Goal: Task Accomplishment & Management: Use online tool/utility

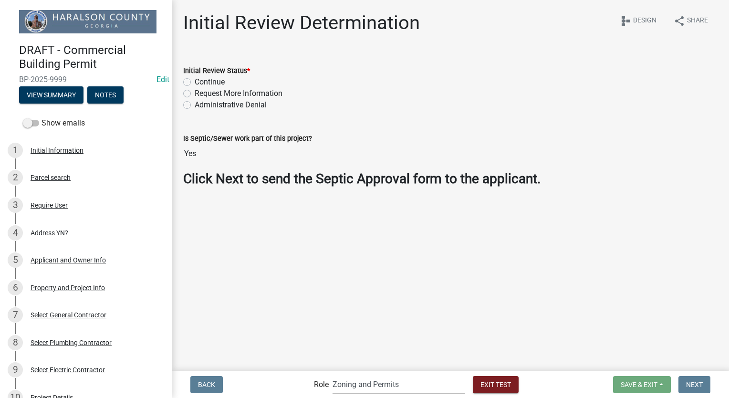
select select "a6b5fe8a-6c12-41bb-8d14-8d31b27c6024"
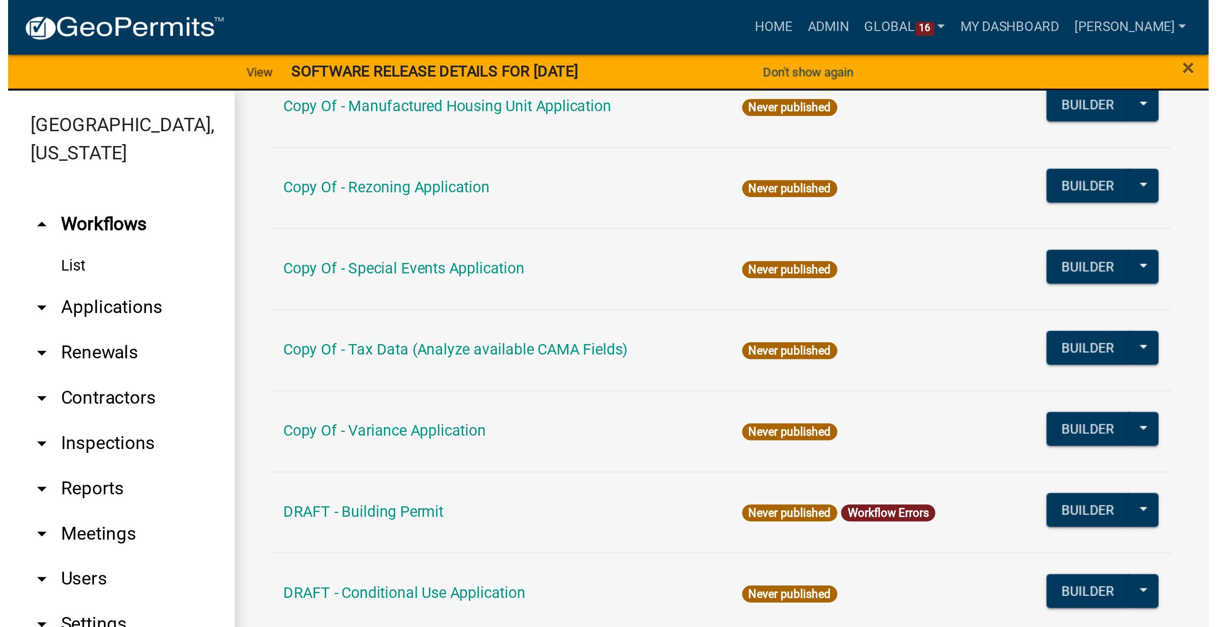
scroll to position [21, 0]
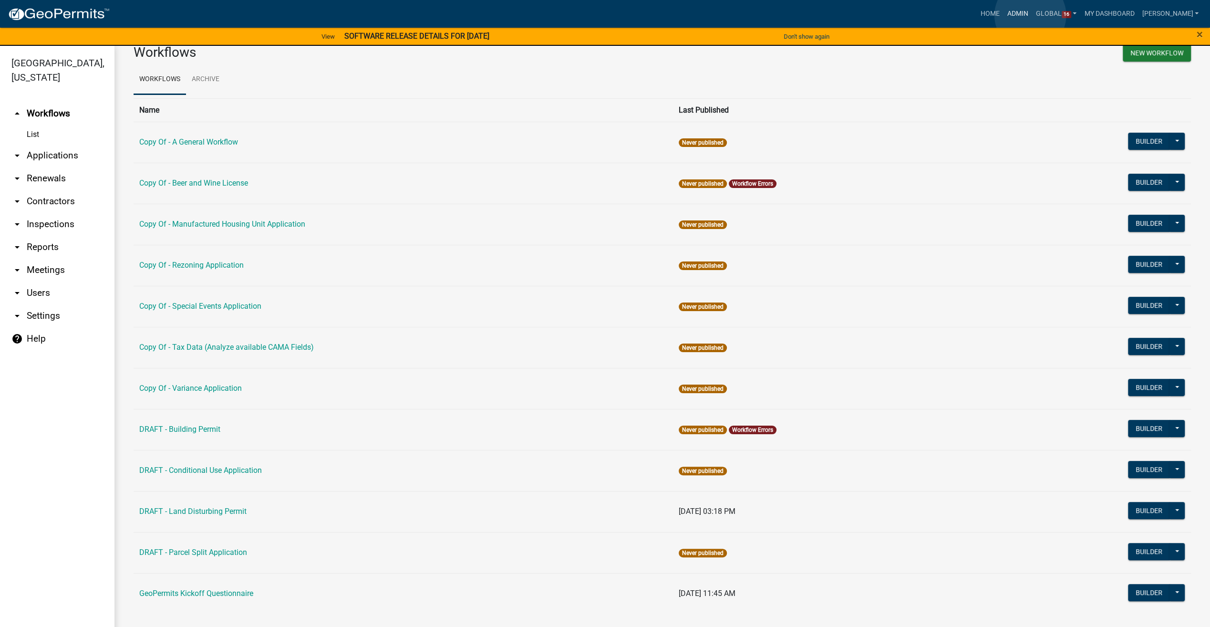
click at [721, 15] on link "Admin" at bounding box center [1017, 14] width 29 height 18
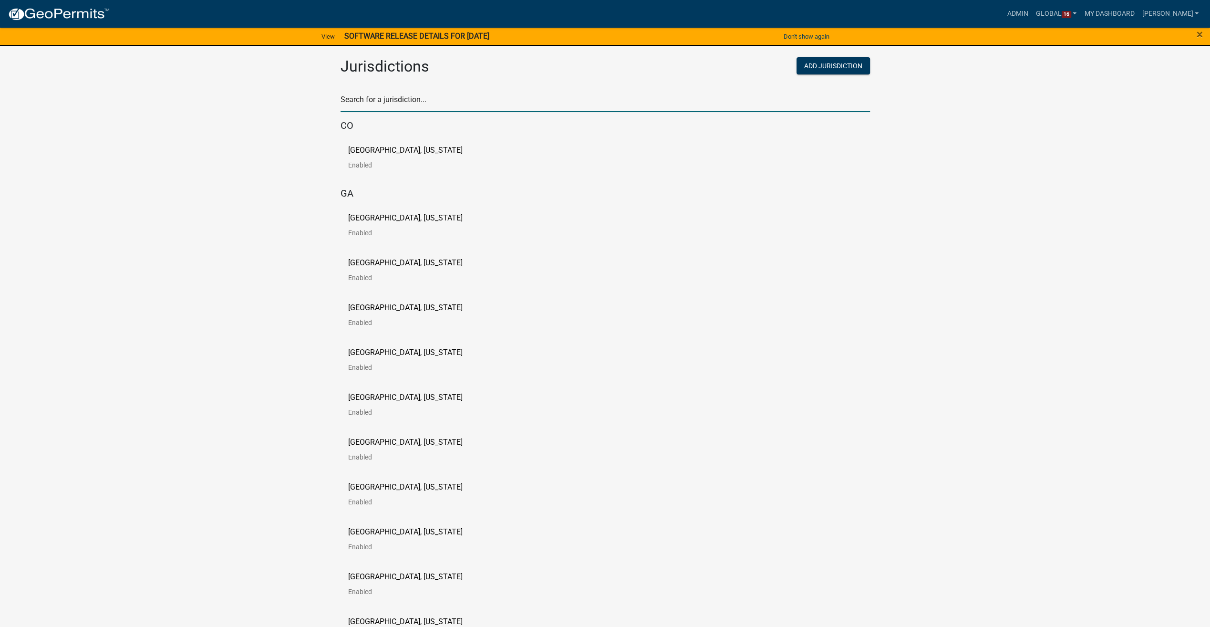
click at [370, 100] on input "text" at bounding box center [604, 103] width 529 height 20
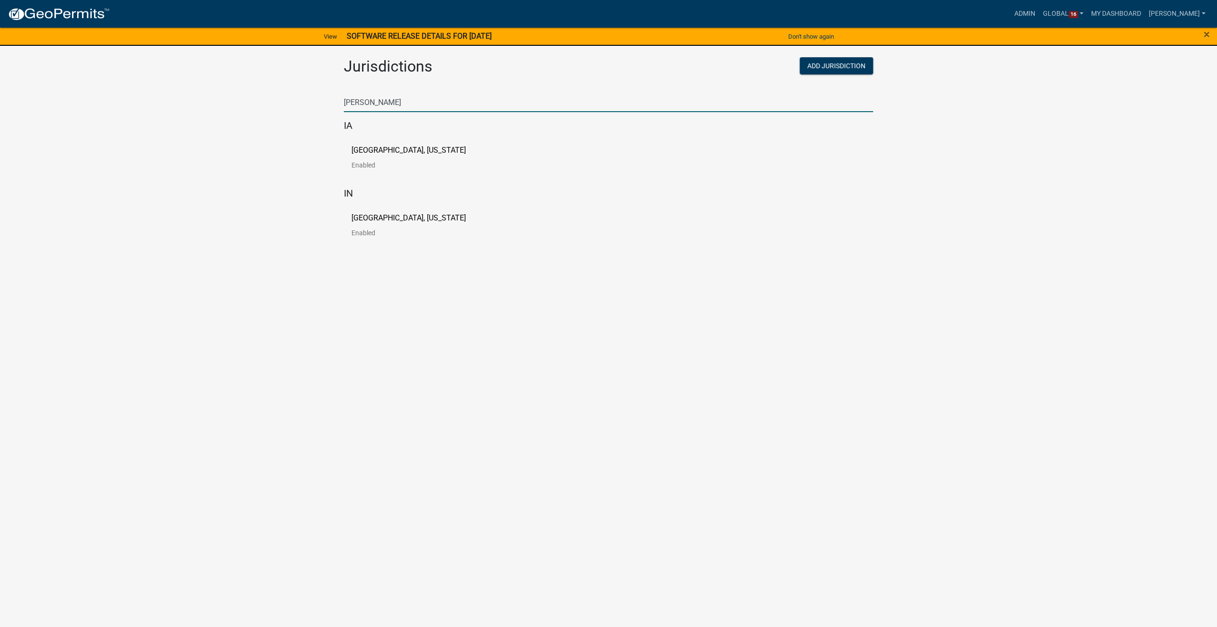
type input "[PERSON_NAME]"
click at [355, 154] on p "[GEOGRAPHIC_DATA], [US_STATE]" at bounding box center [408, 150] width 114 height 8
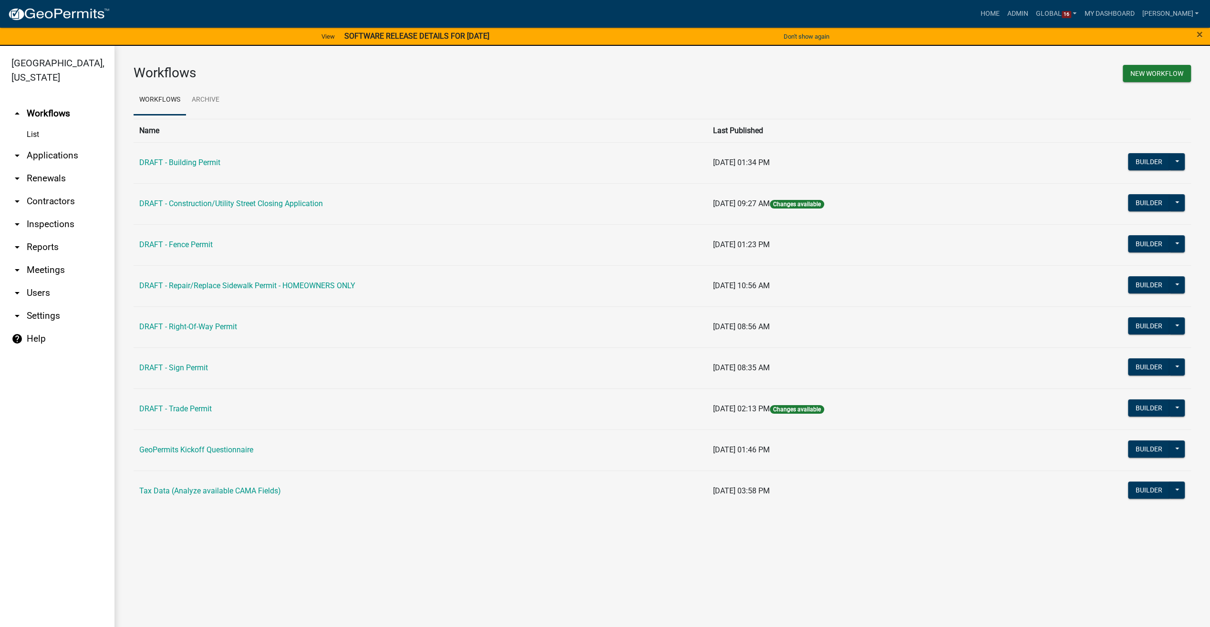
click at [721, 397] on main "Workflows New Workflow Workflows Archive Name Last Published DRAFT - Building P…" at bounding box center [661, 342] width 1095 height 592
click at [721, 202] on button "Builder" at bounding box center [1149, 202] width 42 height 17
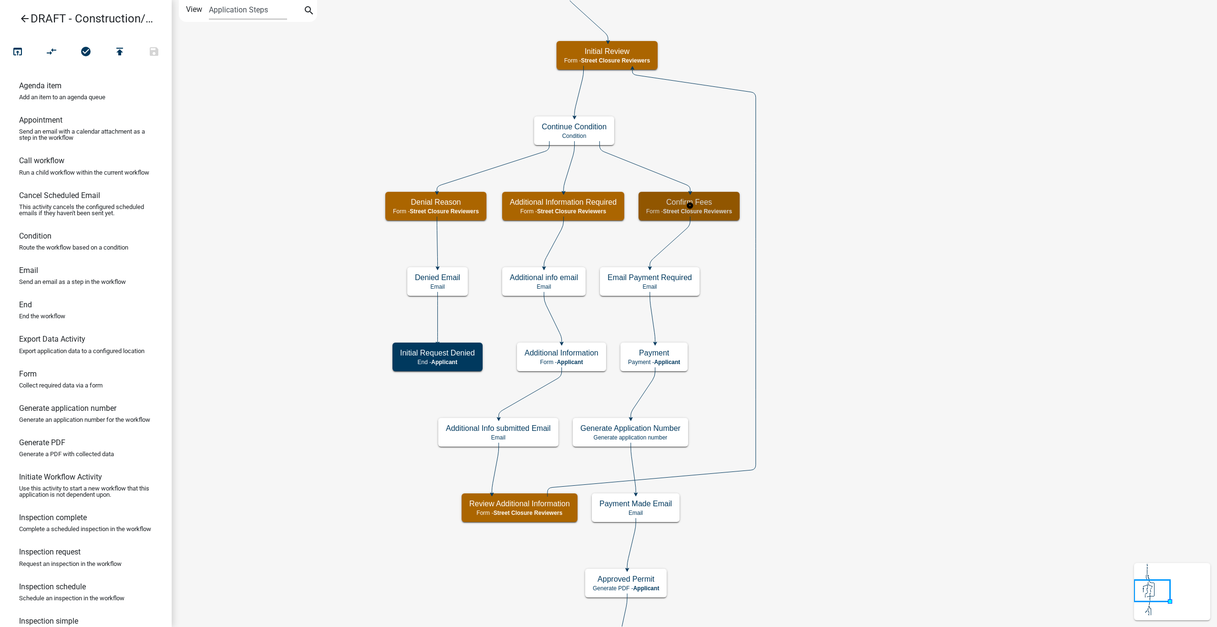
click at [703, 200] on h5 "Confirm Fees" at bounding box center [689, 201] width 86 height 9
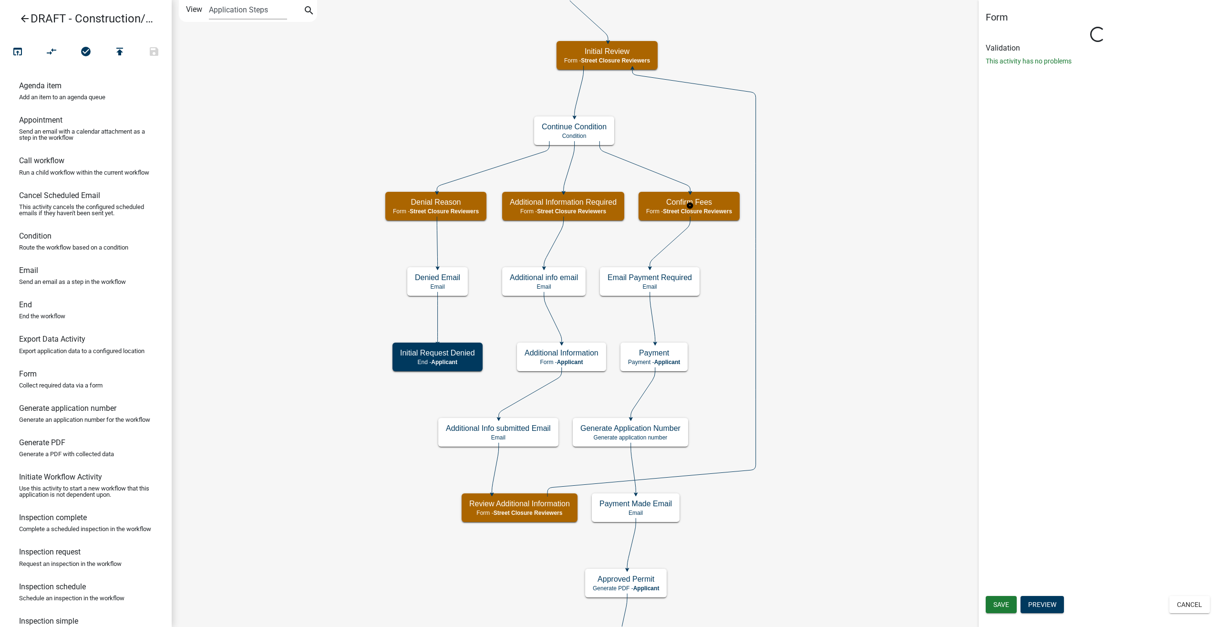
select select "855090EB-C4A8-4C8C-A5DC-9F2083B40E6B"
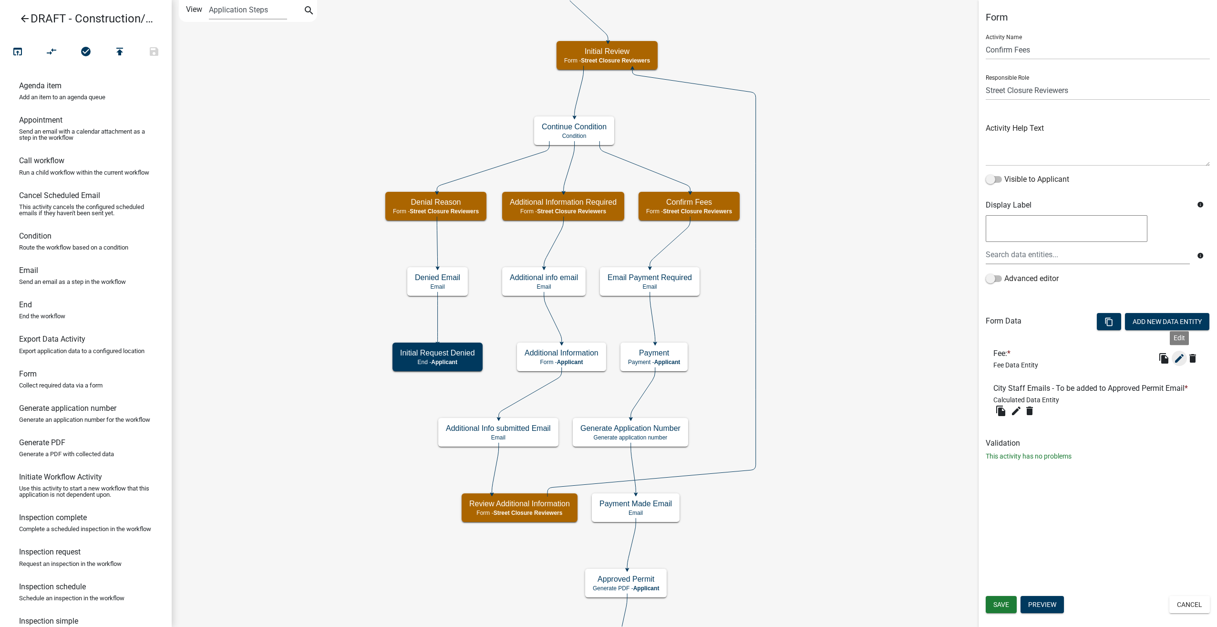
click at [721, 356] on icon "edit" at bounding box center [1179, 357] width 11 height 11
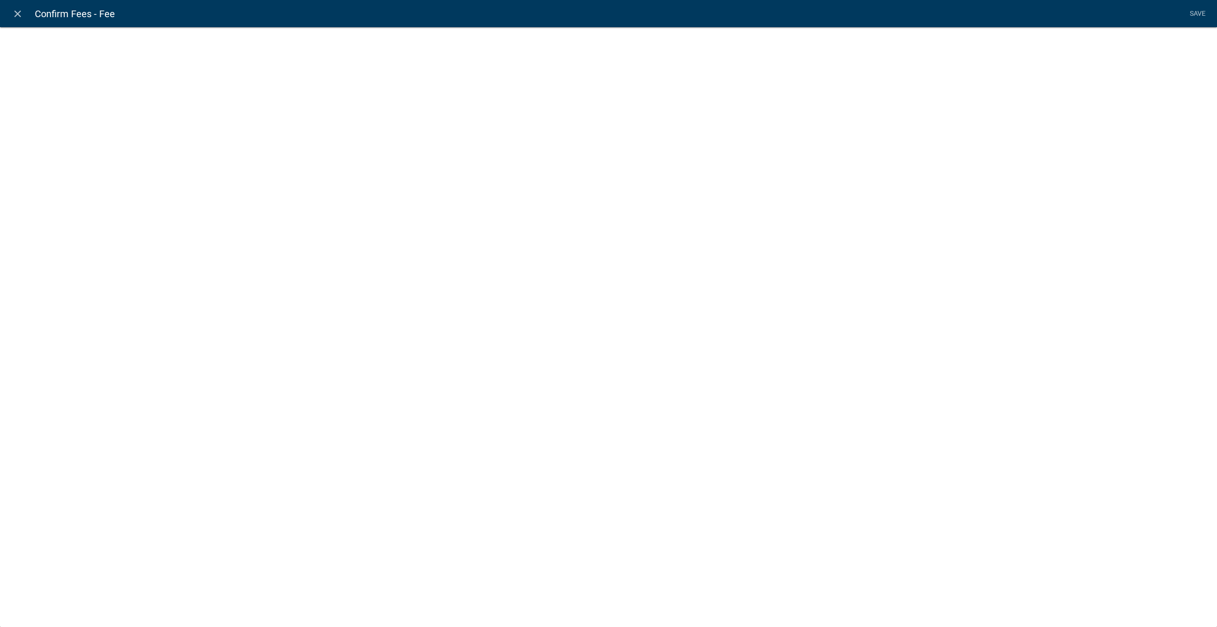
select select "fee"
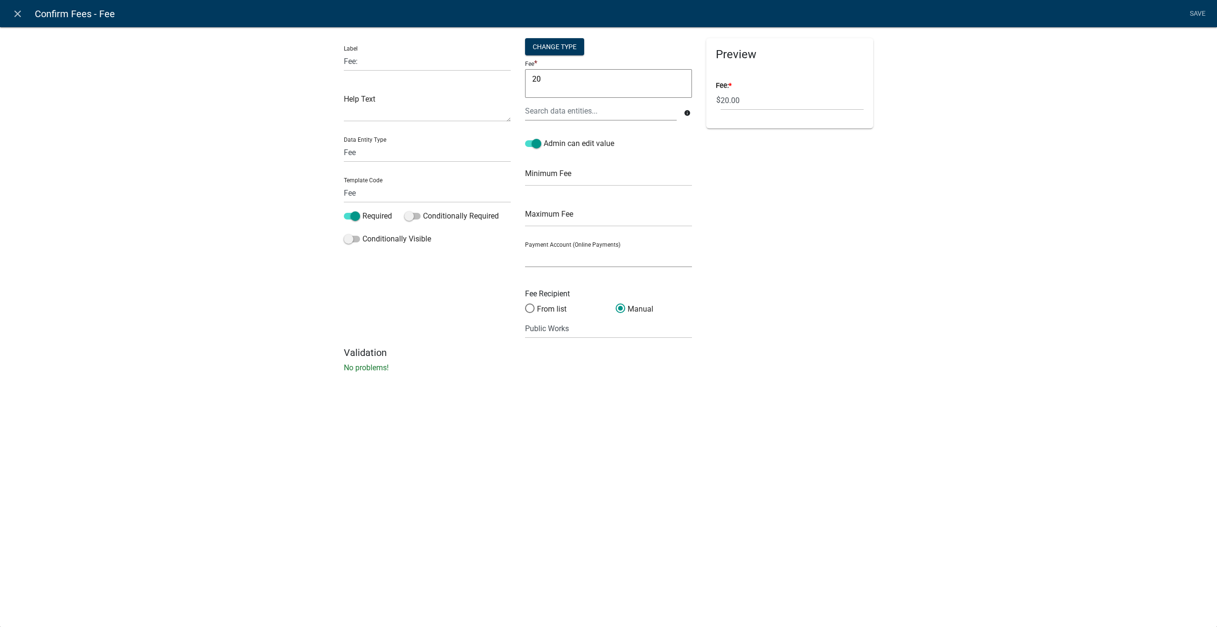
click at [579, 262] on select "City of Newton IA WEB (Certified Payments)" at bounding box center [608, 257] width 167 height 20
select select "4878f9a1-c785-466c-a124-d35ee7d960eb"
click at [525, 247] on select "City of Newton IA WEB (Certified Payments)" at bounding box center [608, 257] width 167 height 20
click at [587, 329] on input "Public Works" at bounding box center [608, 329] width 167 height 20
click at [527, 308] on span at bounding box center [530, 308] width 20 height 21
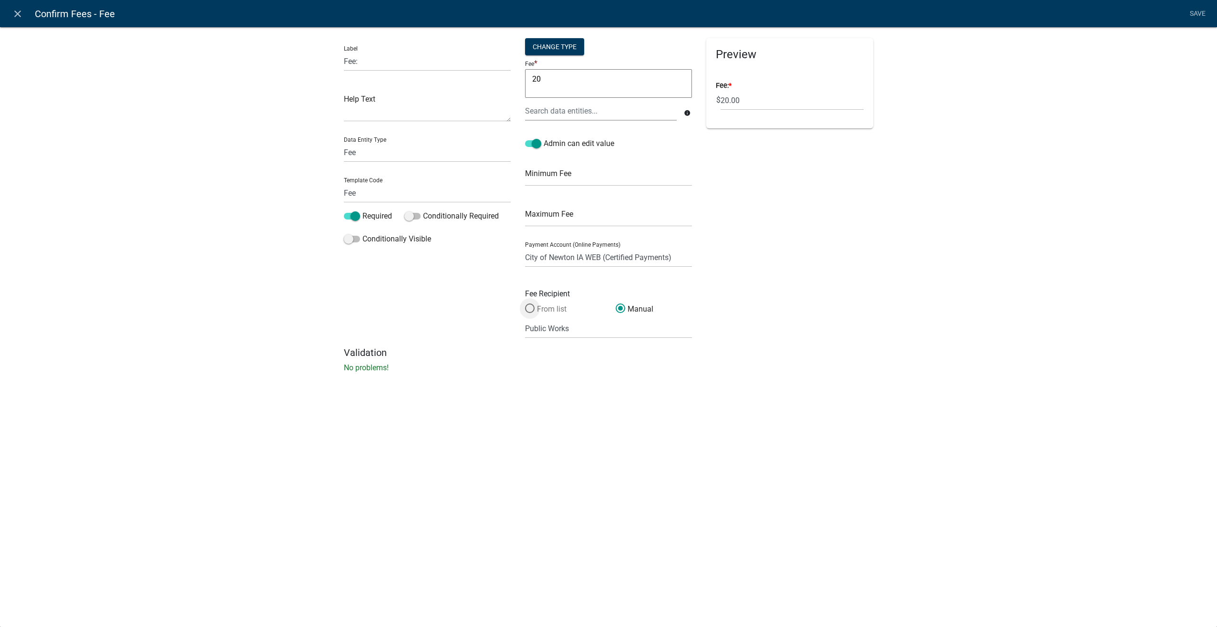
click at [525, 303] on input "From list" at bounding box center [525, 303] width 0 height 0
click at [566, 331] on select "(None selected) Building Division Utilities Dept." at bounding box center [578, 329] width 106 height 20
select select "2: d771ebd9-2ecf-4ddf-9f95-d237eaf6b0b1"
click at [525, 319] on select "(None selected) Building Division Utilities Dept." at bounding box center [578, 329] width 106 height 20
click at [721, 10] on link "Save" at bounding box center [1197, 14] width 24 height 18
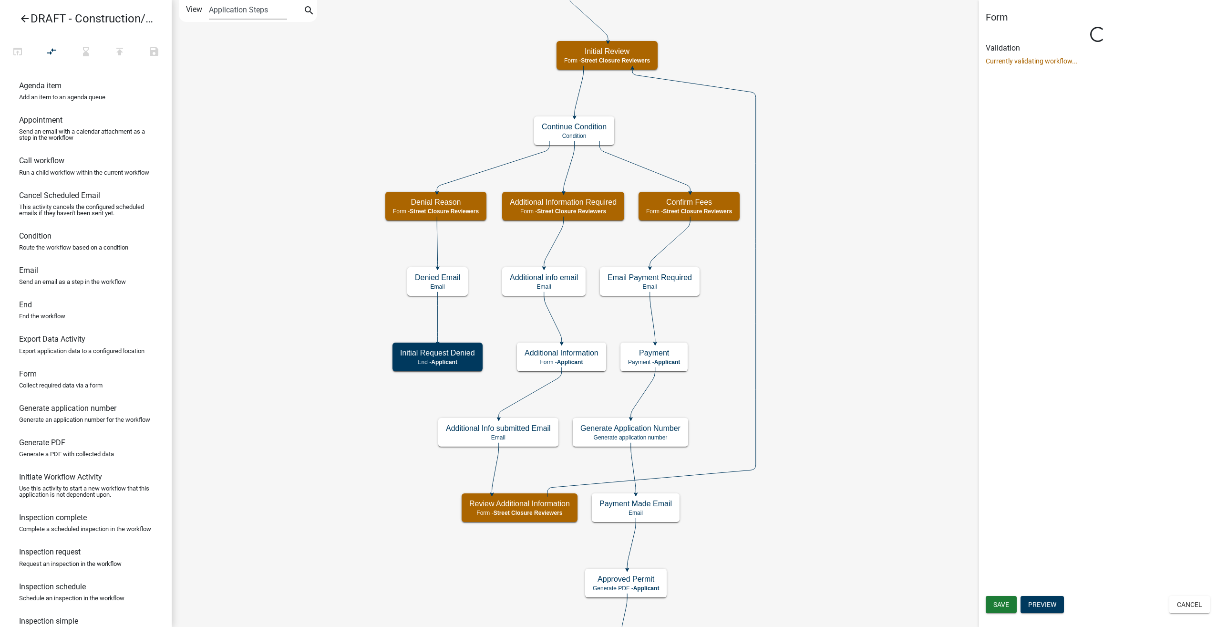
select select "855090EB-C4A8-4C8C-A5DC-9F2083B40E6B"
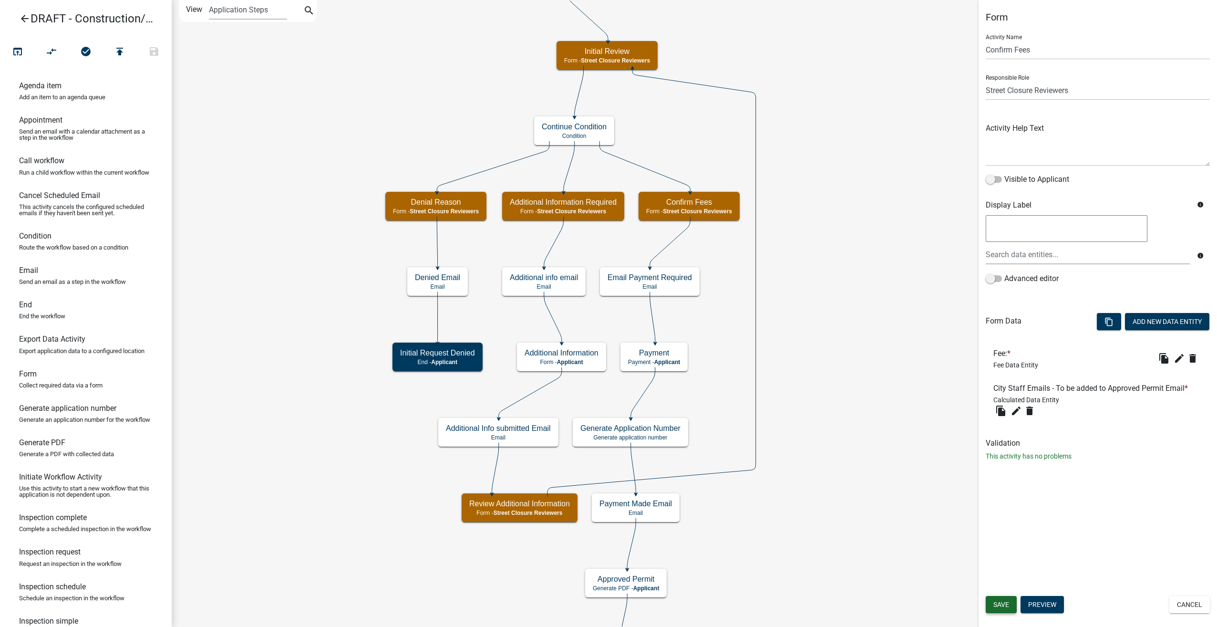
click at [721, 397] on span "Save" at bounding box center [1001, 604] width 16 height 8
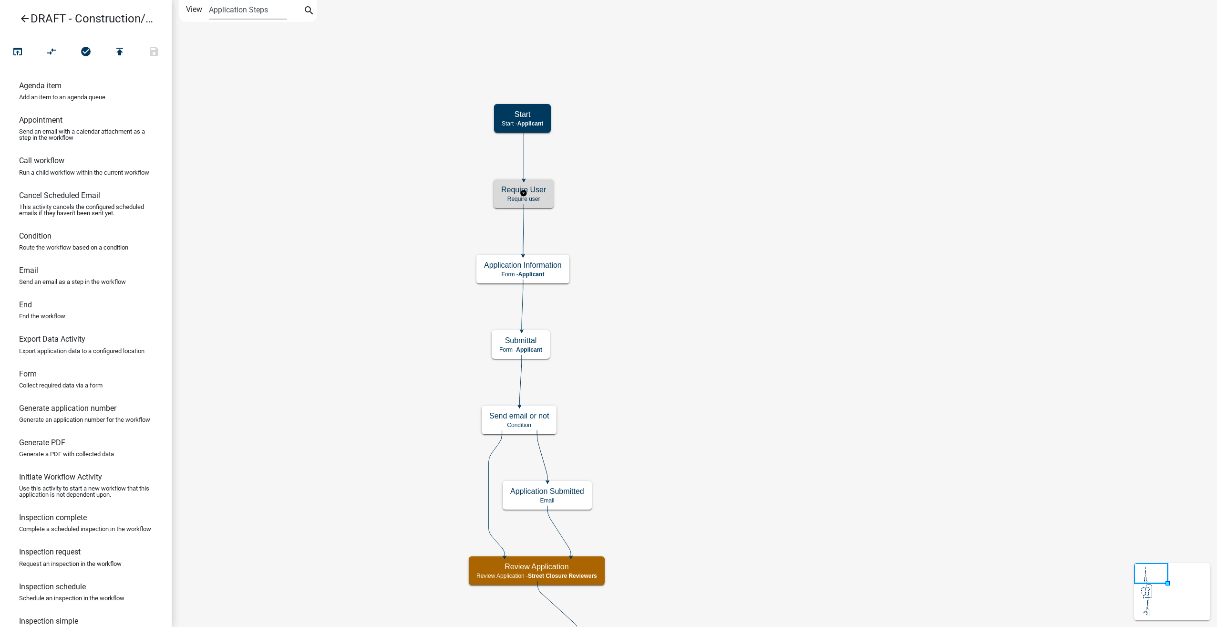
click at [544, 185] on h5 "Require User" at bounding box center [523, 189] width 45 height 9
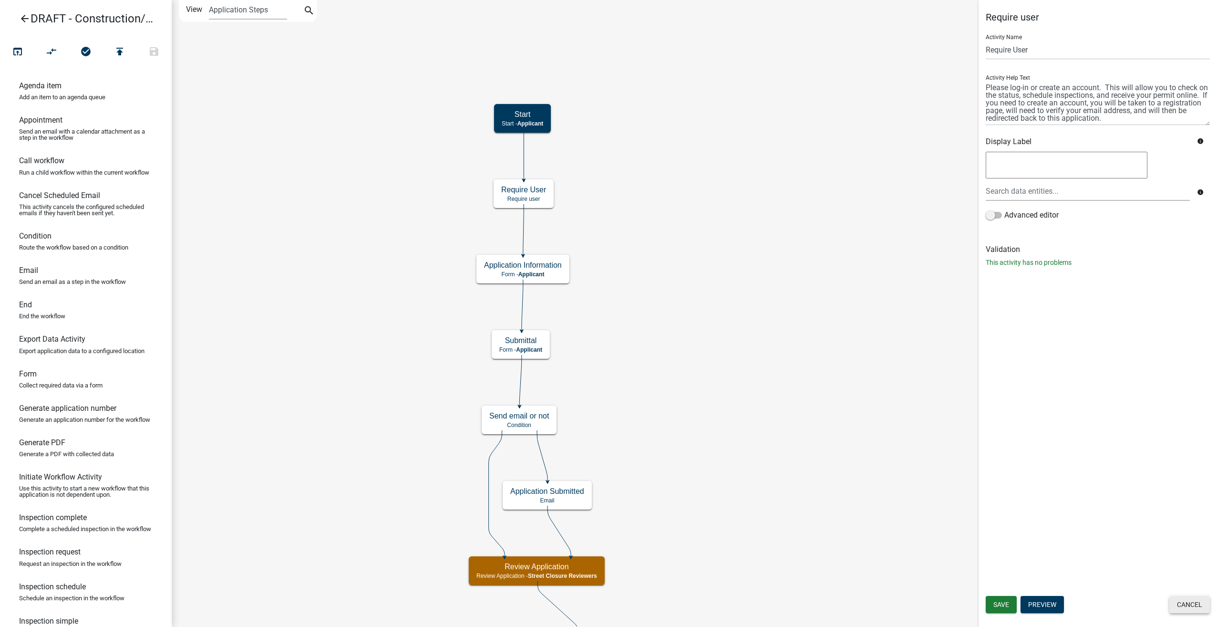
click at [721, 397] on button "Cancel" at bounding box center [1189, 604] width 41 height 17
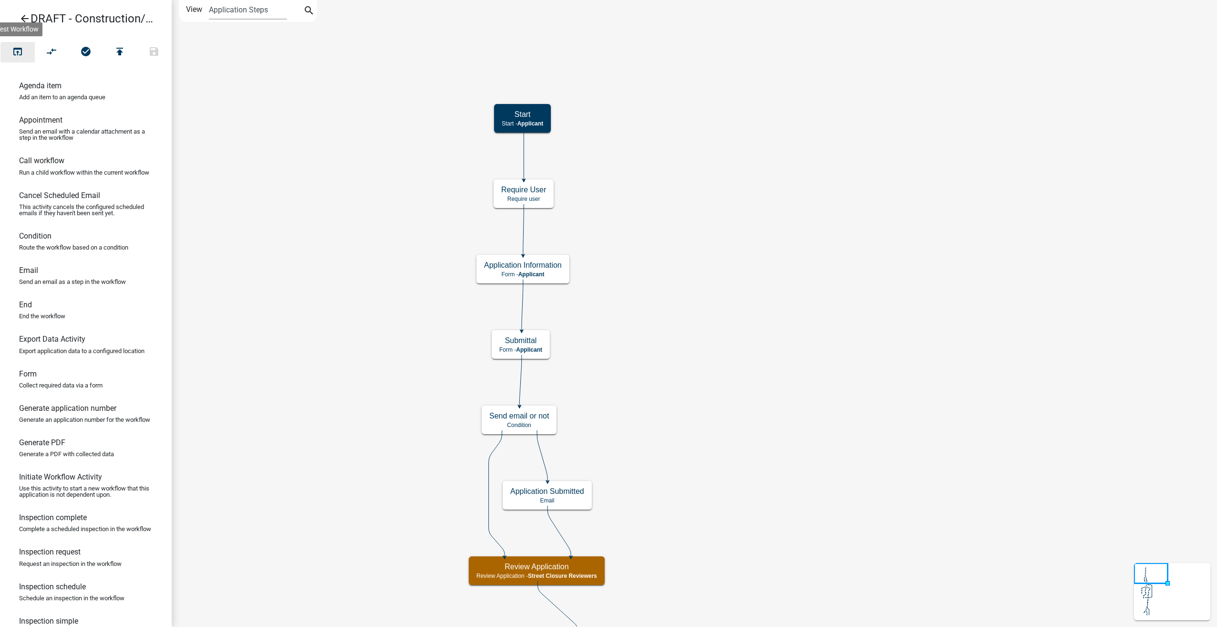
click at [18, 46] on icon "open_in_browser" at bounding box center [17, 52] width 11 height 13
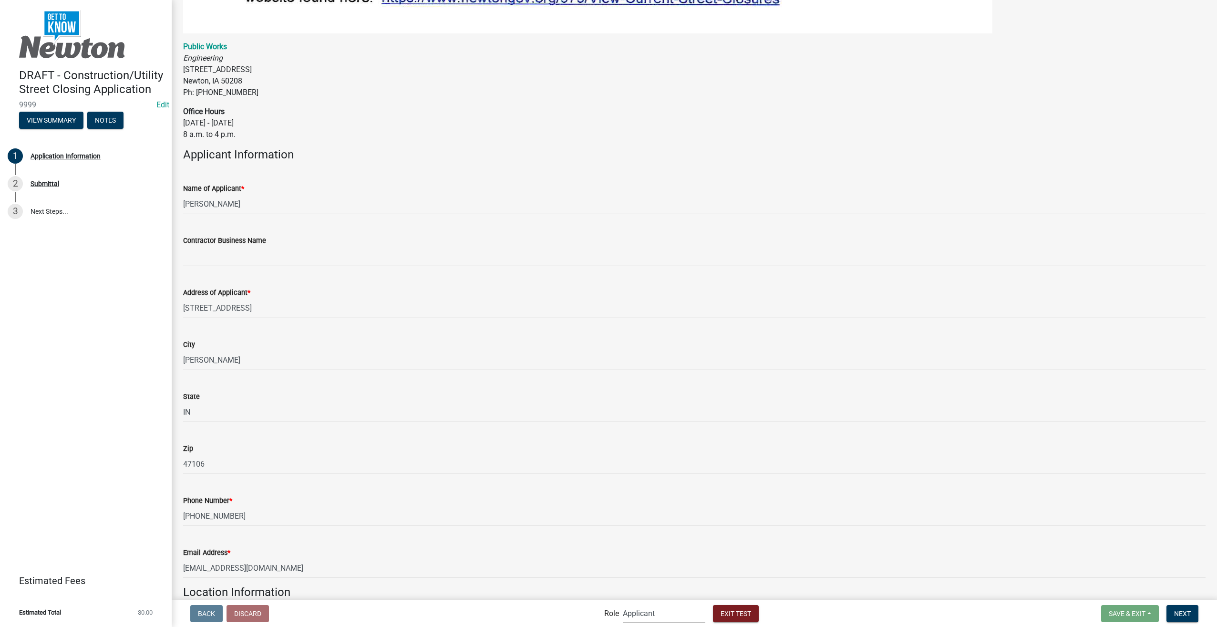
scroll to position [477, 0]
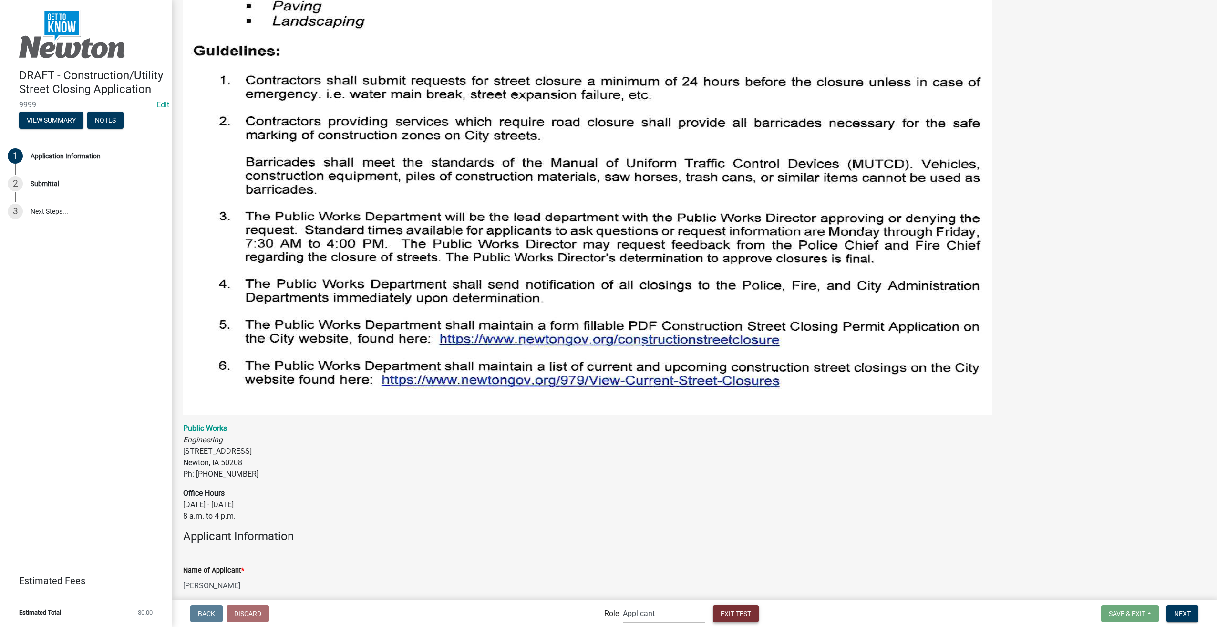
click at [721, 397] on span "Exit Test" at bounding box center [736, 613] width 31 height 8
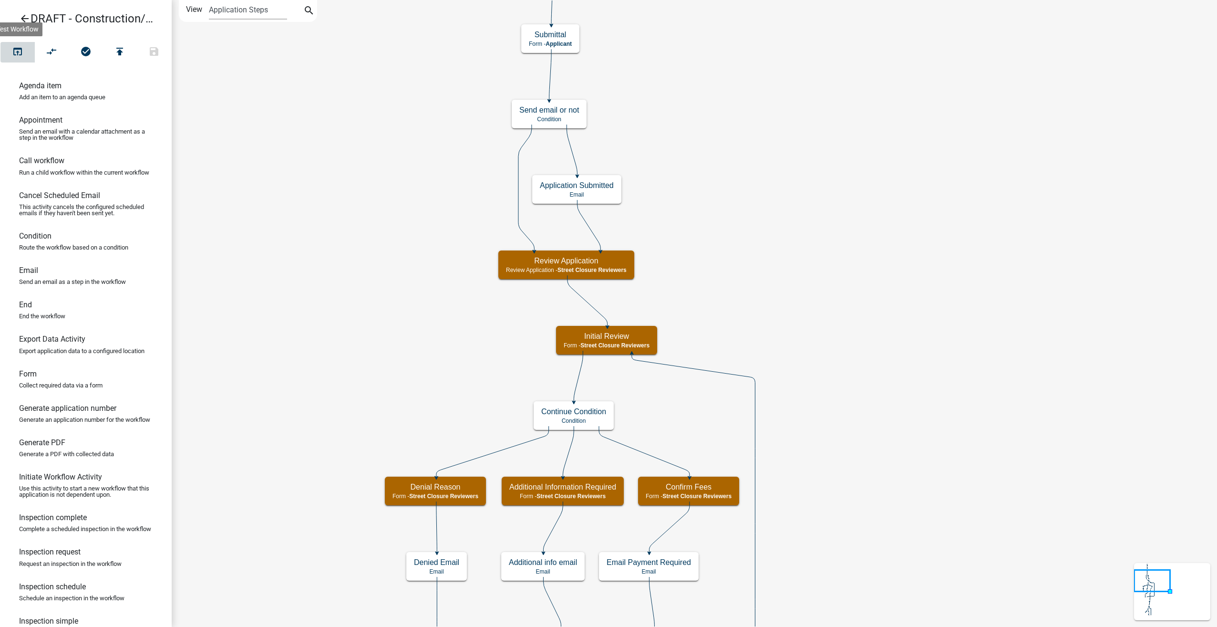
click at [17, 51] on icon "open_in_browser" at bounding box center [17, 52] width 11 height 13
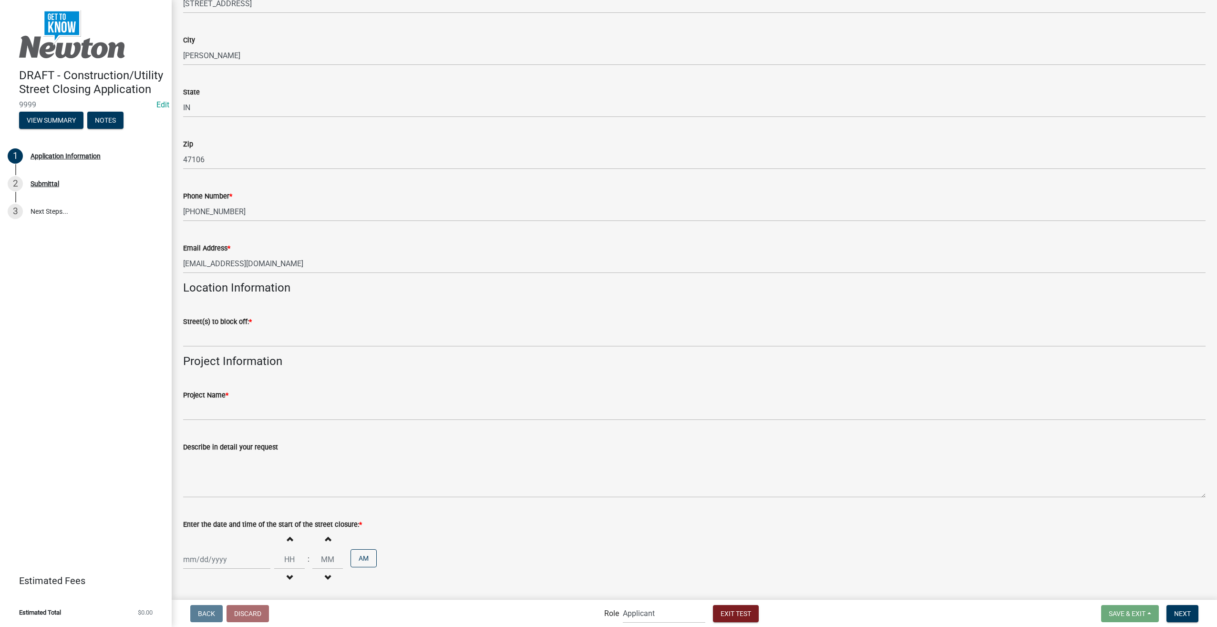
scroll to position [1192, 0]
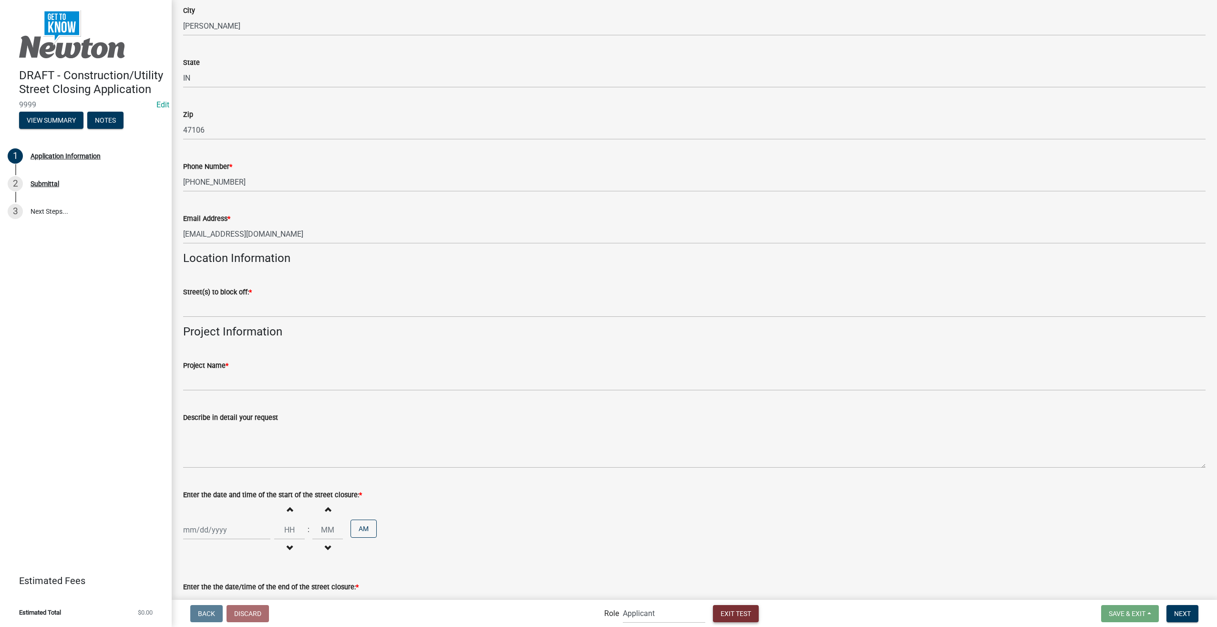
click at [721, 397] on span "Exit Test" at bounding box center [736, 613] width 31 height 8
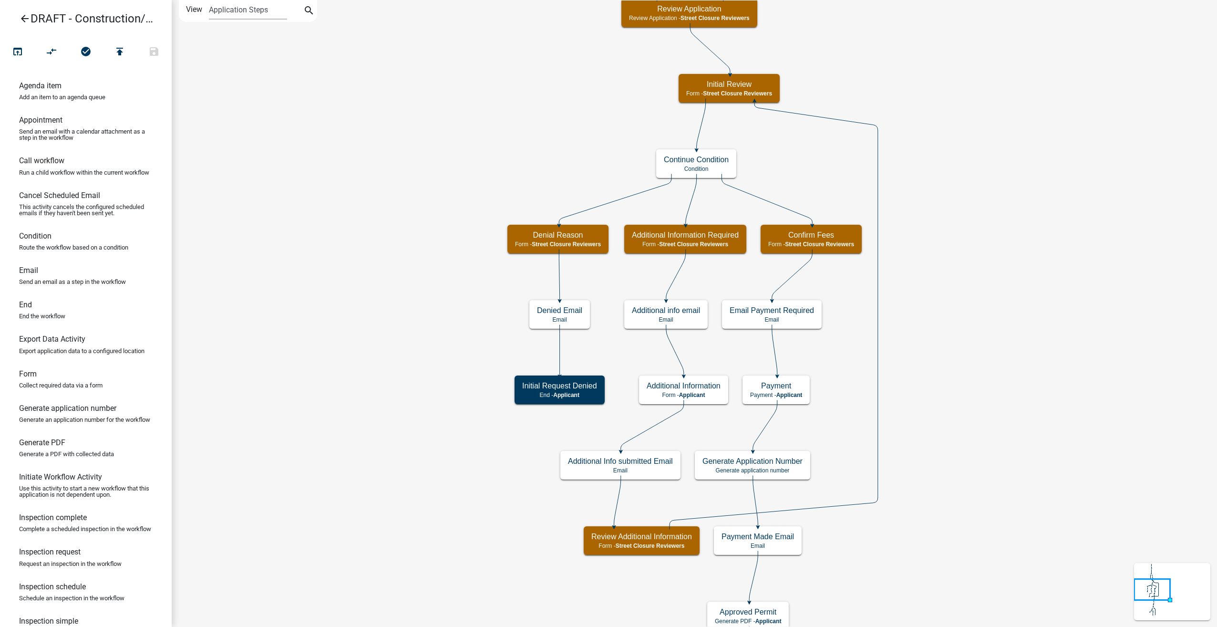
click at [21, 16] on icon "arrow_back" at bounding box center [24, 19] width 11 height 13
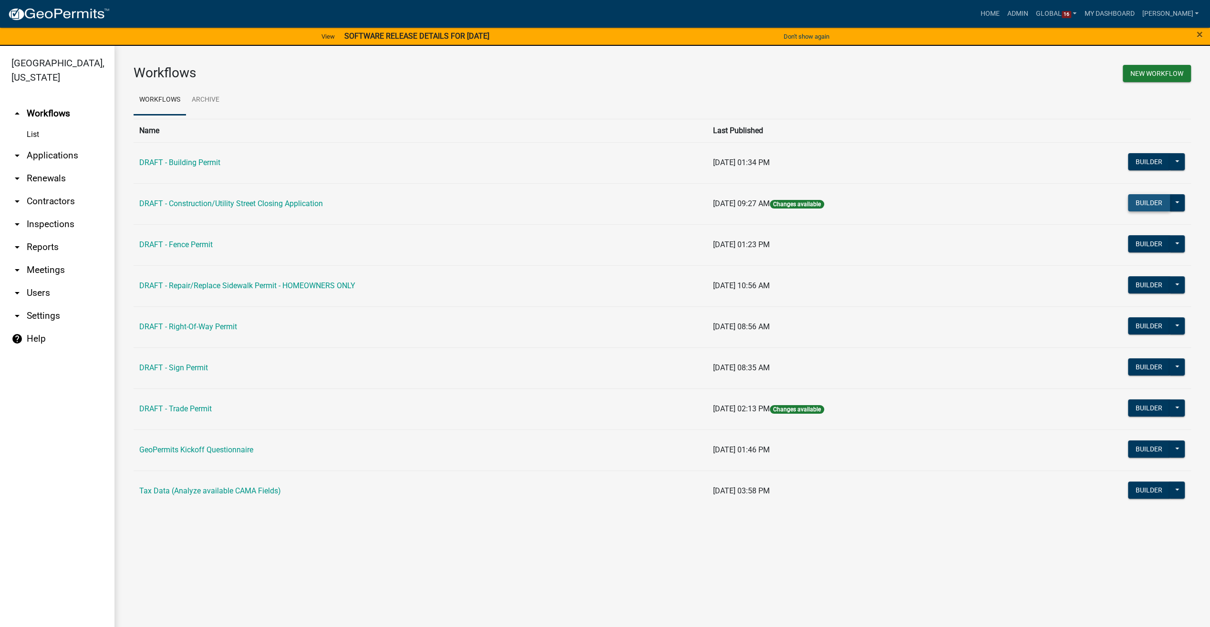
click at [721, 205] on button "Builder" at bounding box center [1149, 202] width 42 height 17
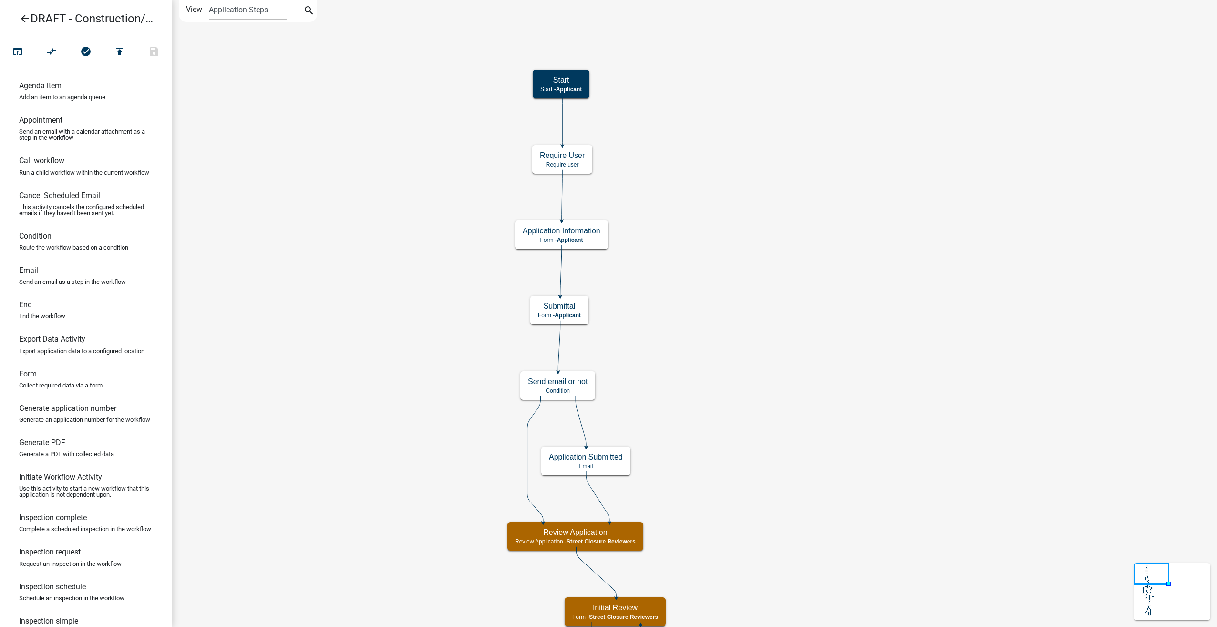
click at [23, 18] on icon "arrow_back" at bounding box center [24, 19] width 11 height 13
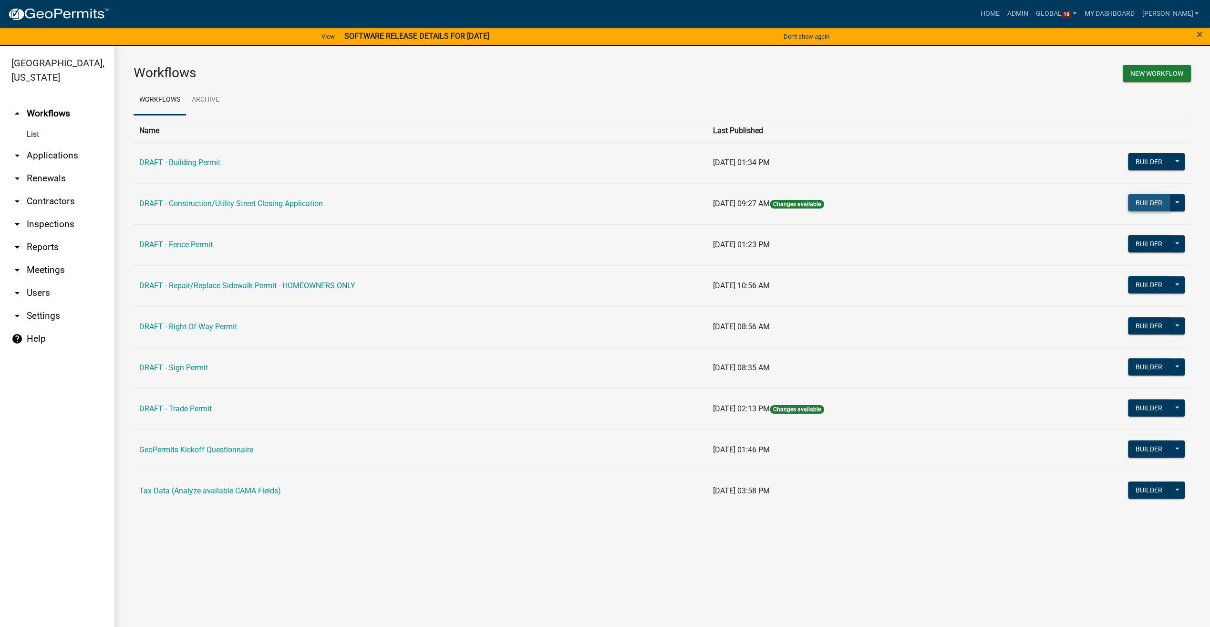
click at [721, 195] on button "Builder" at bounding box center [1149, 202] width 42 height 17
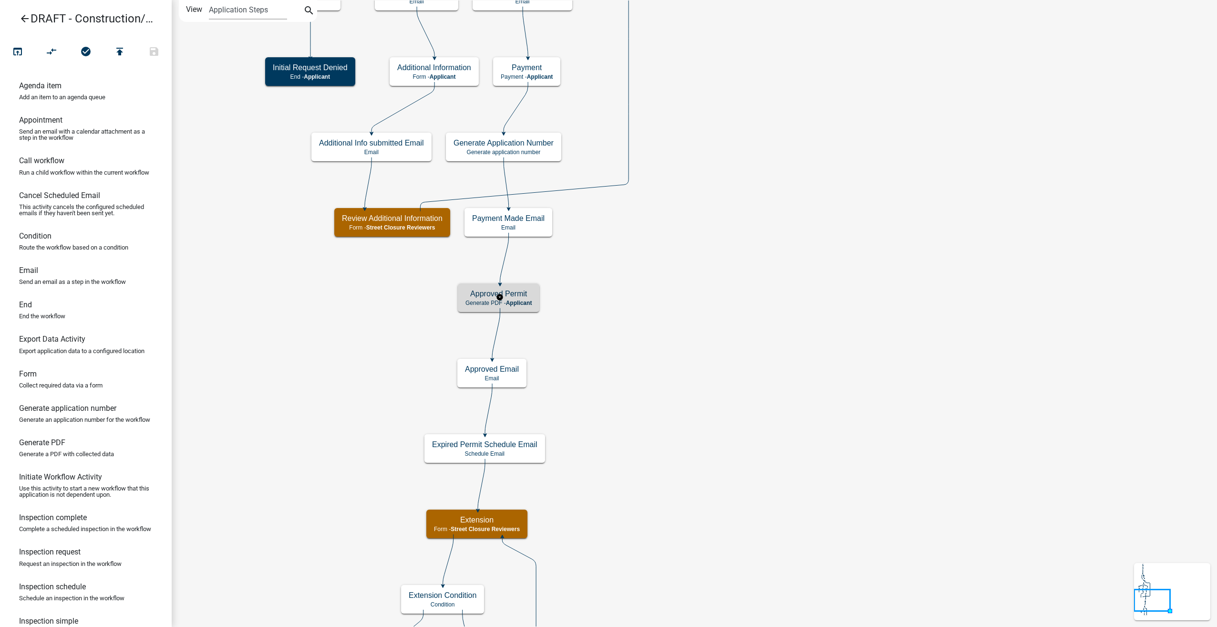
click at [530, 296] on h5 "Approved Permit" at bounding box center [498, 293] width 66 height 9
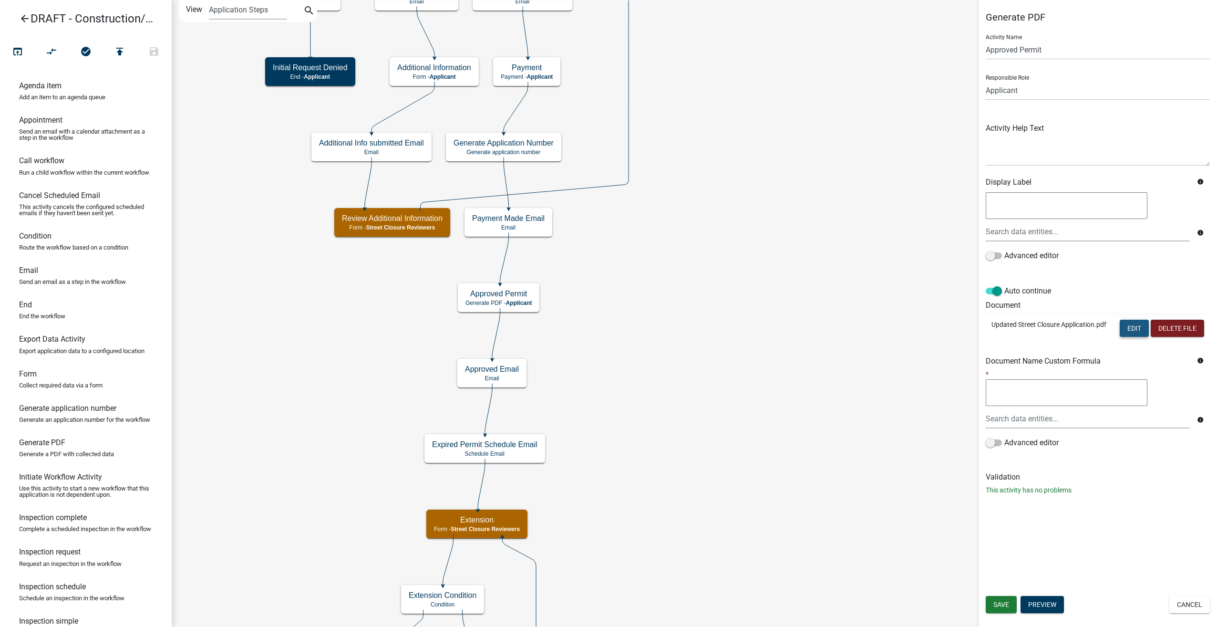
click at [721, 328] on button "Edit" at bounding box center [1134, 327] width 29 height 17
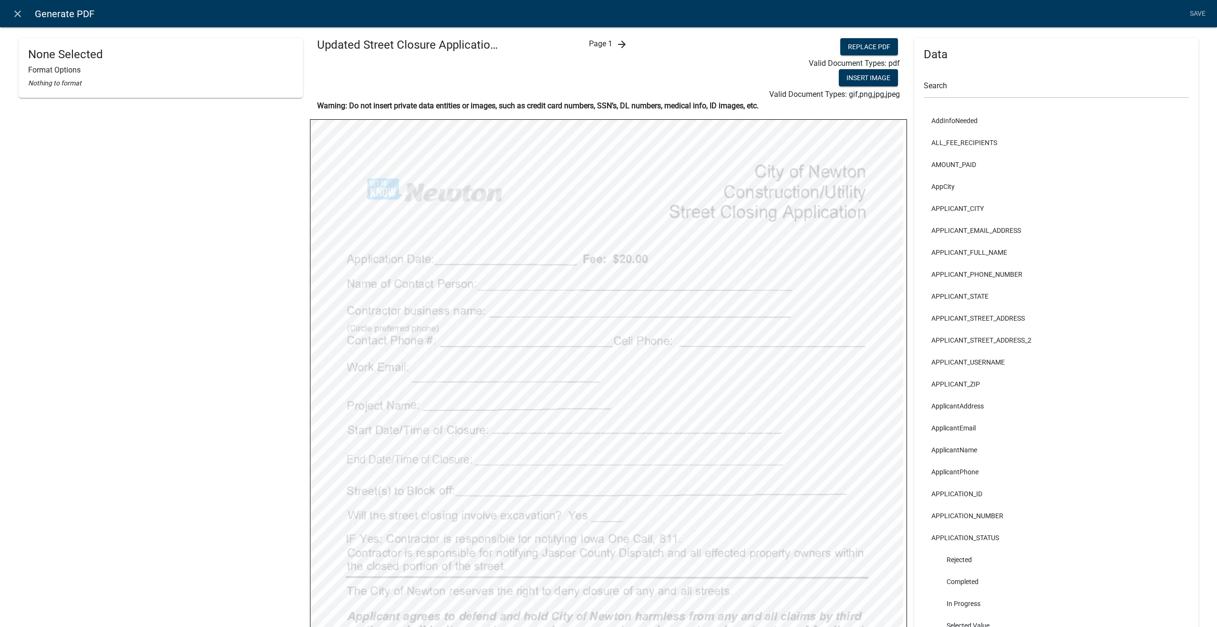
click at [619, 45] on icon "arrow_forward" at bounding box center [621, 44] width 11 height 11
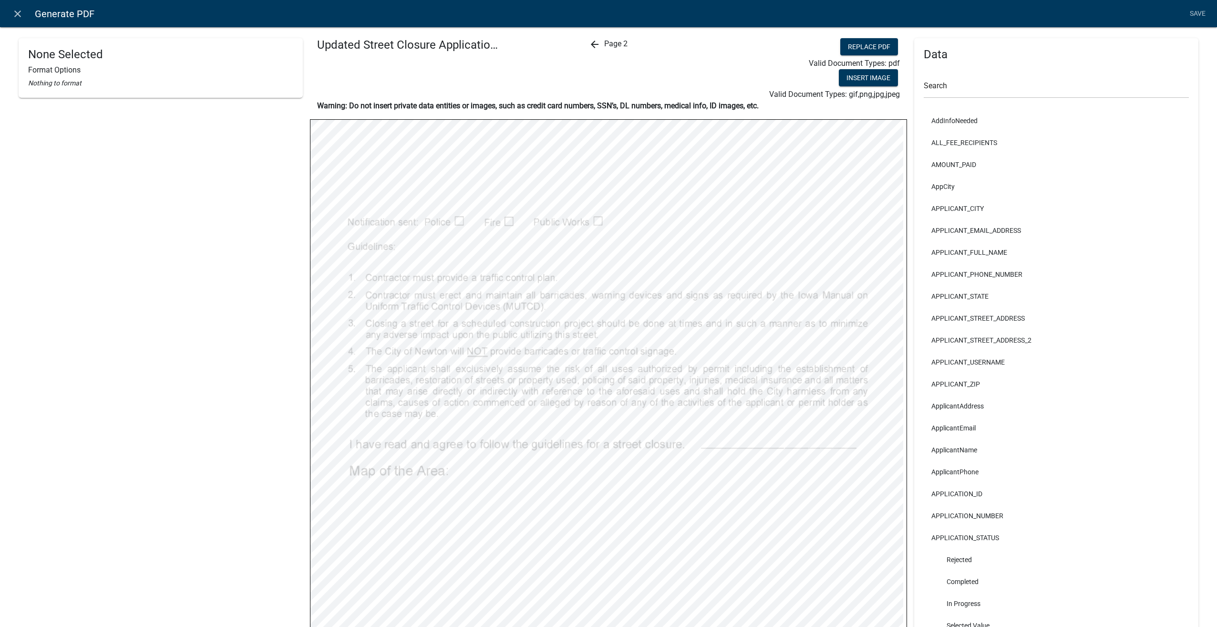
click at [589, 47] on icon "arrow_back" at bounding box center [594, 44] width 11 height 11
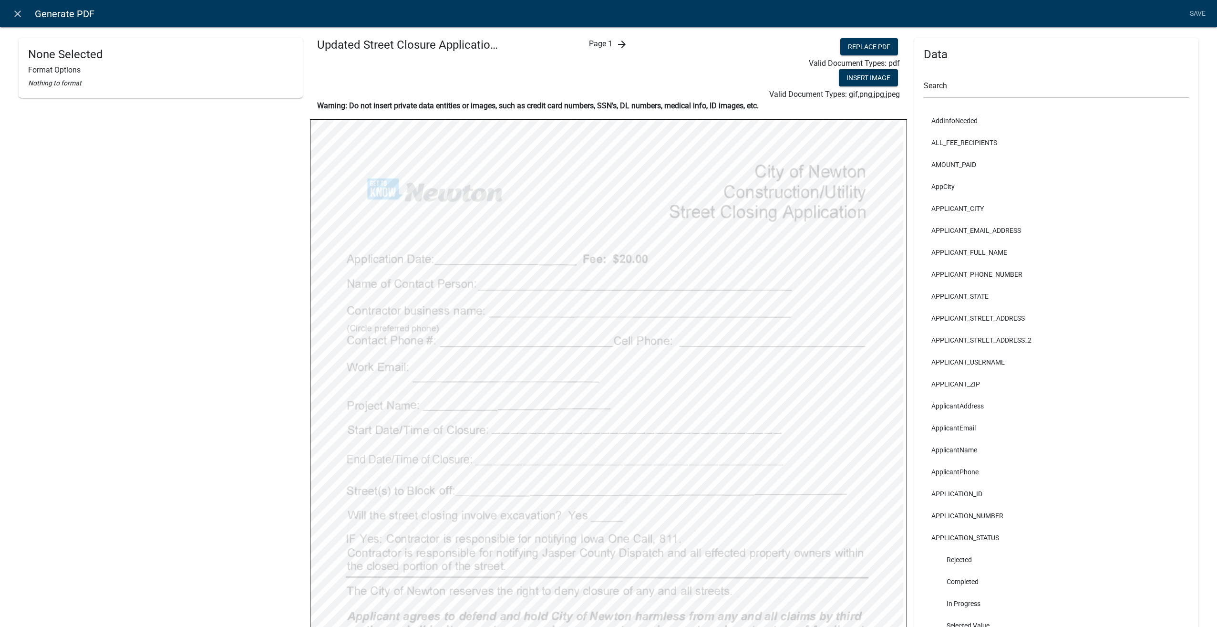
select select
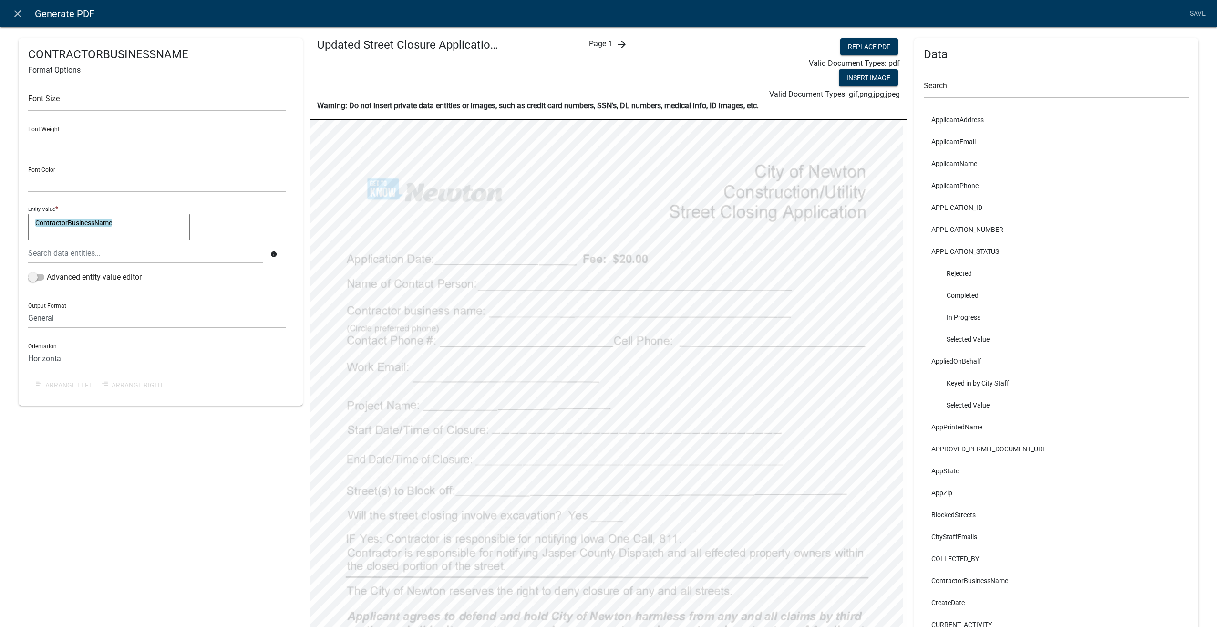
click at [616, 42] on icon "arrow_forward" at bounding box center [621, 44] width 11 height 11
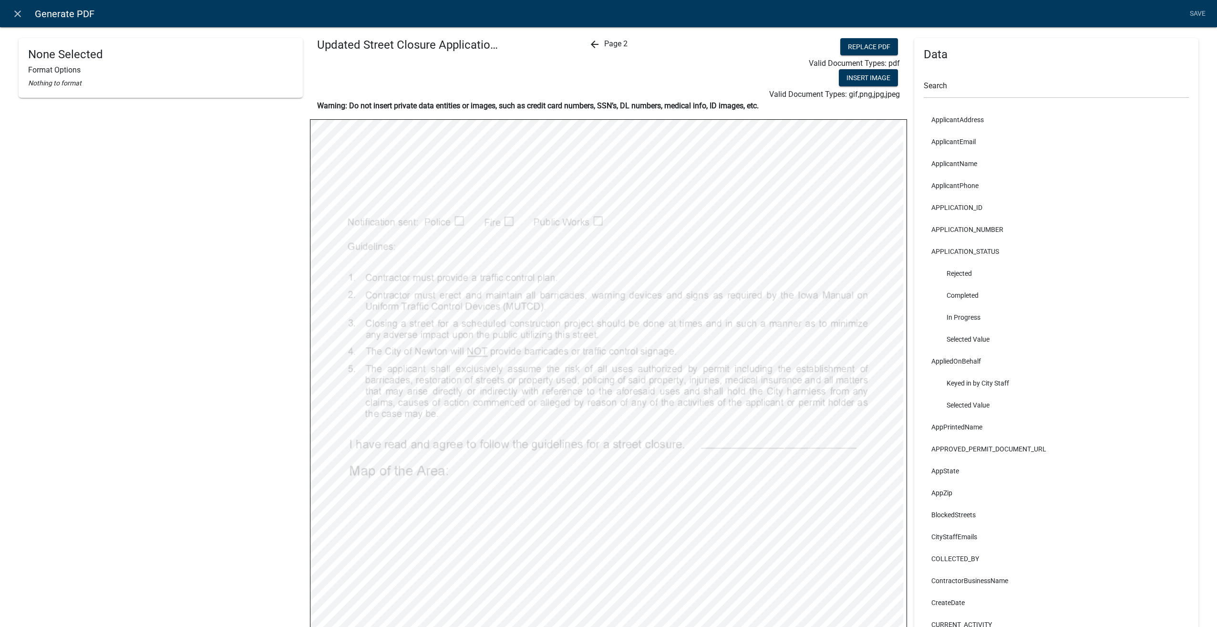
click at [590, 41] on icon "arrow_back" at bounding box center [594, 44] width 11 height 11
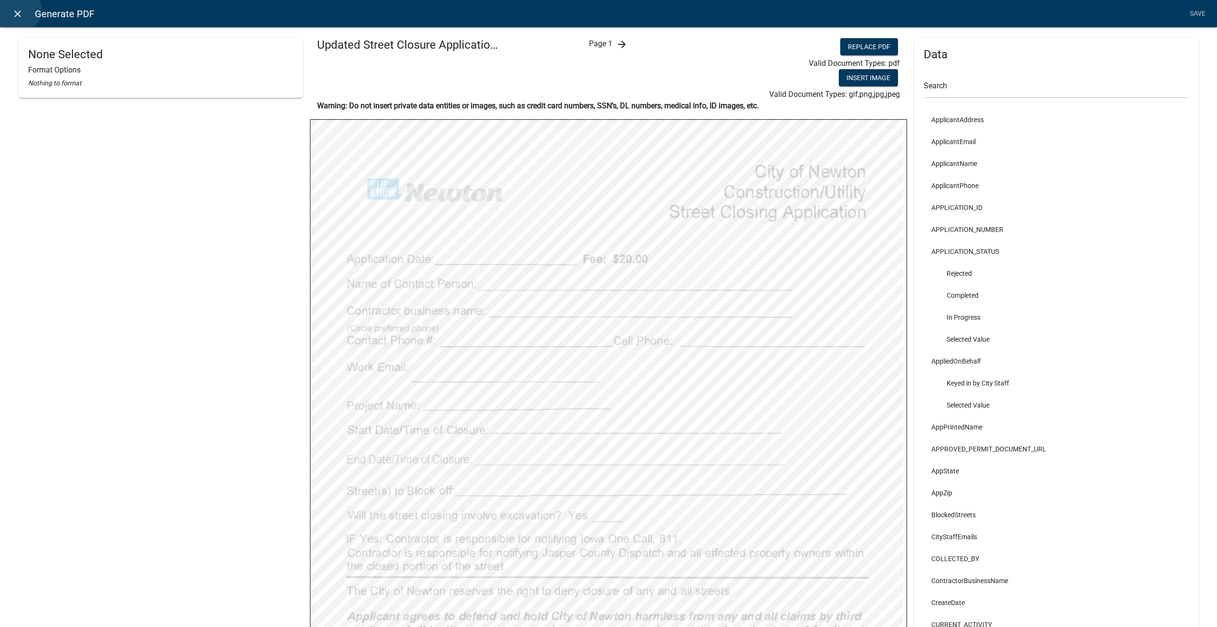
click at [17, 10] on icon "close" at bounding box center [17, 13] width 11 height 11
